Goal: Check status: Check status

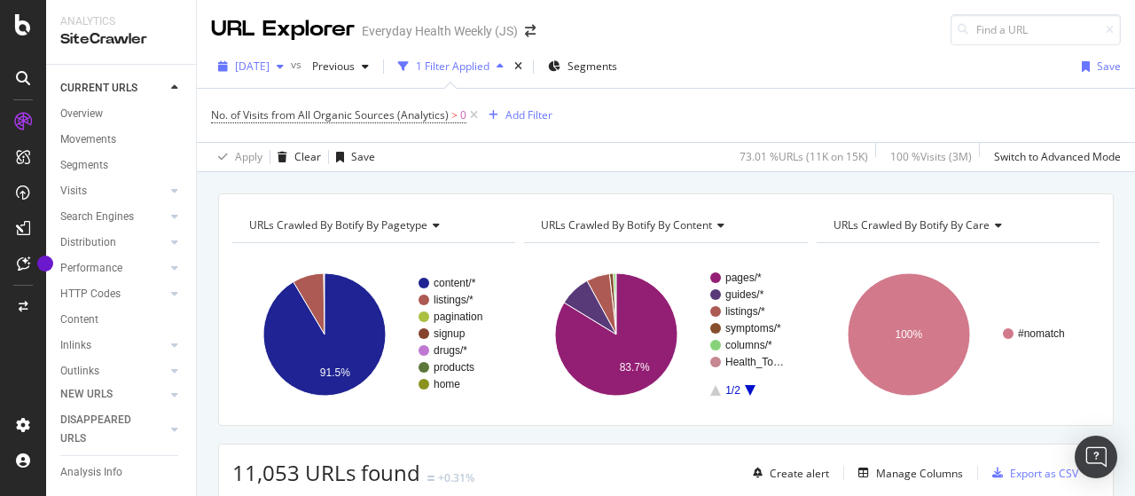
click at [270, 62] on span "[DATE]" at bounding box center [252, 66] width 35 height 15
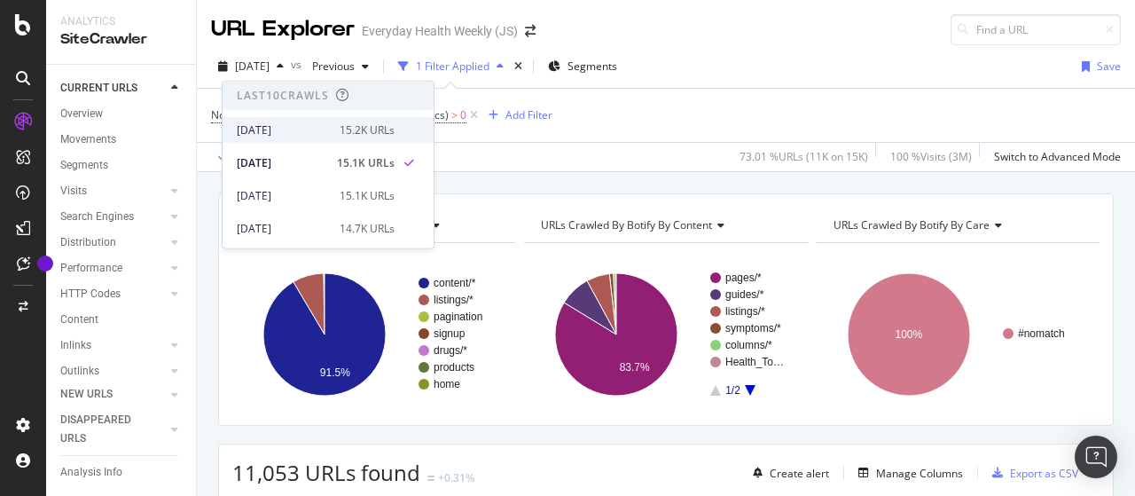
click at [317, 127] on div "[DATE]" at bounding box center [283, 129] width 92 height 16
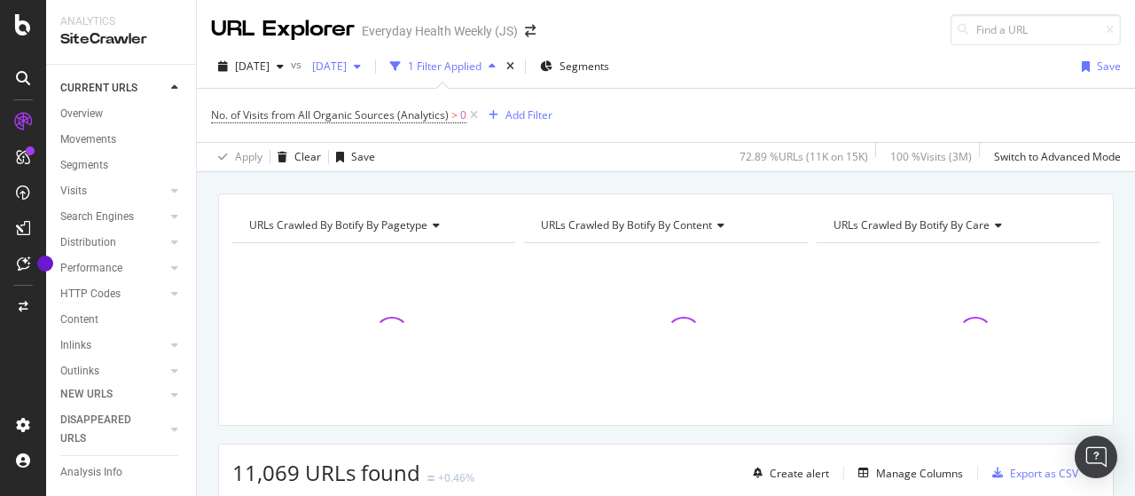
click at [347, 59] on span "[DATE]" at bounding box center [326, 66] width 42 height 15
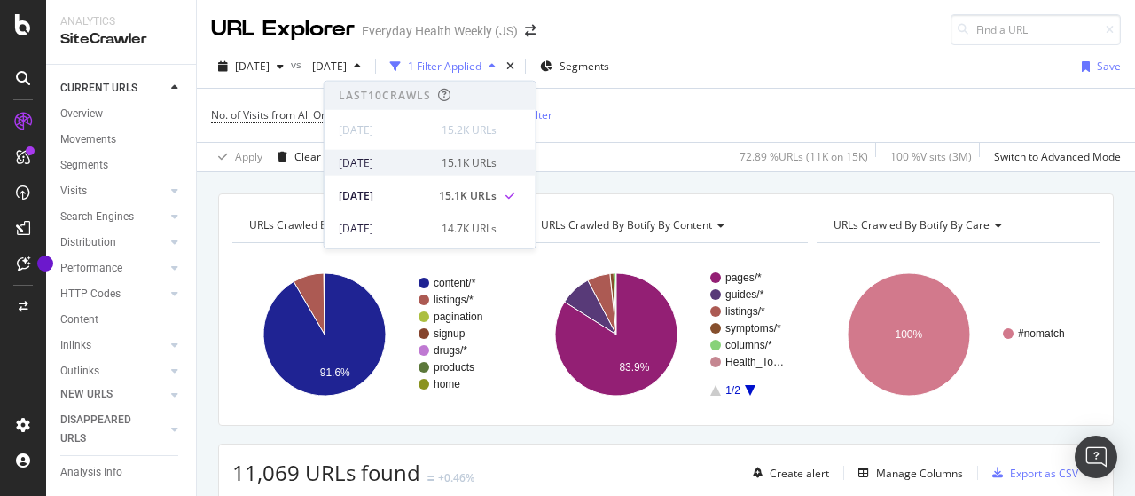
click at [452, 160] on div "15.1K URLs" at bounding box center [469, 162] width 55 height 16
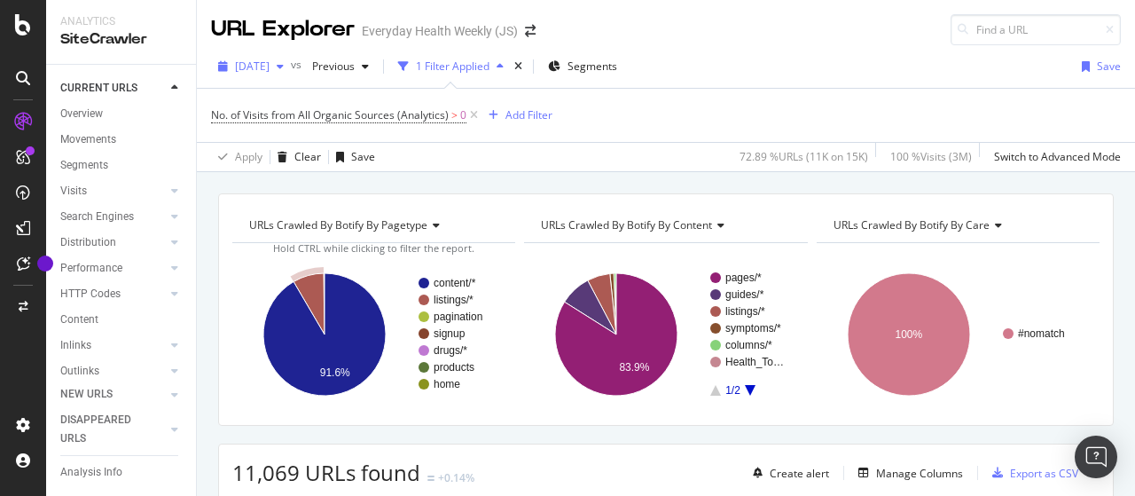
click at [269, 68] on span "[DATE]" at bounding box center [252, 66] width 35 height 15
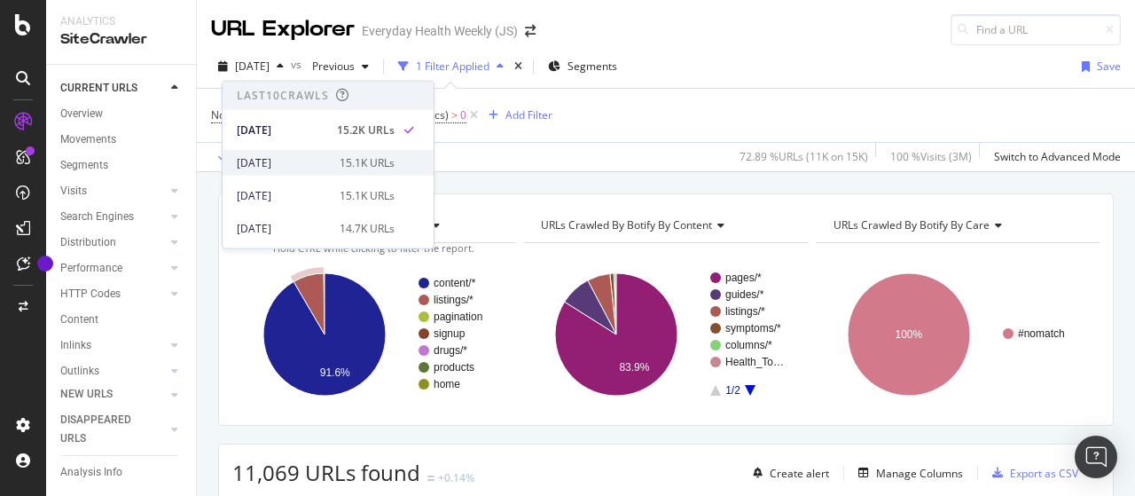
click at [289, 167] on div "[DATE]" at bounding box center [283, 162] width 92 height 16
